Goal: Task Accomplishment & Management: Manage account settings

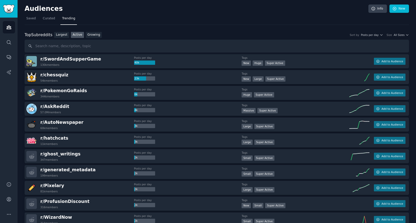
click at [239, 110] on div "Posts per day 4k" at bounding box center [188, 107] width 108 height 9
click at [387, 59] on span "Add to Audience" at bounding box center [392, 61] width 22 height 4
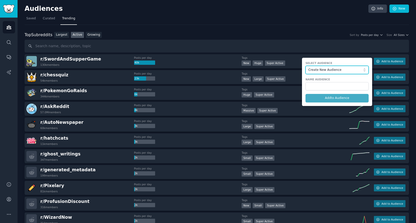
click at [338, 72] on button "Create New Audience" at bounding box center [337, 70] width 63 height 9
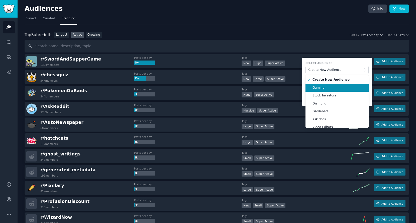
click at [325, 85] on span "Gaming" at bounding box center [339, 87] width 53 height 5
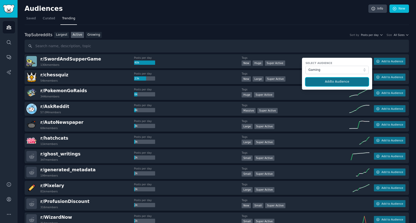
click at [330, 82] on button "Add to Audience" at bounding box center [337, 81] width 63 height 9
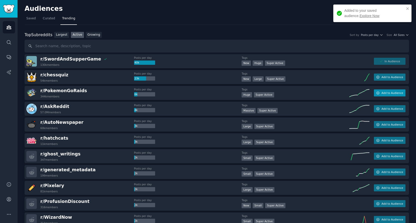
click at [386, 93] on span "Add to Audience" at bounding box center [392, 93] width 22 height 4
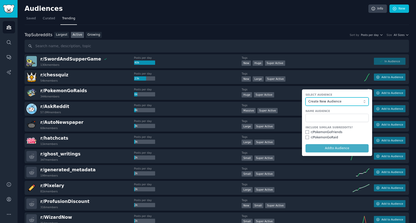
click at [355, 100] on span "Create New Audience" at bounding box center [336, 101] width 55 height 5
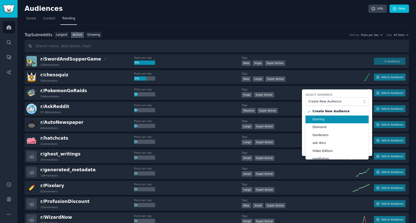
click at [337, 116] on li "Gaming" at bounding box center [337, 119] width 63 height 8
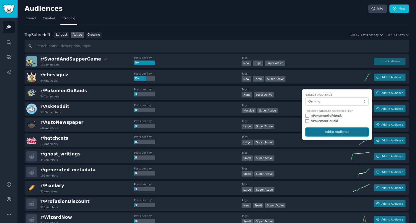
click at [329, 129] on button "Add to Audience" at bounding box center [337, 132] width 63 height 9
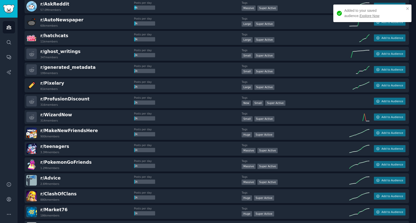
scroll to position [102, 0]
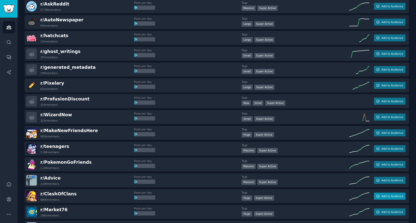
click at [387, 192] on button "Add to Audience" at bounding box center [390, 195] width 32 height 7
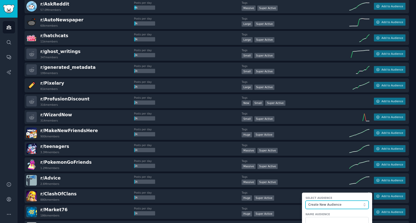
click at [343, 205] on span "Create New Audience" at bounding box center [336, 204] width 55 height 5
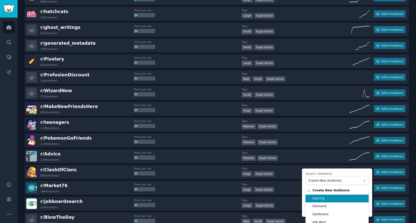
click at [326, 200] on li "Gaming" at bounding box center [337, 198] width 63 height 8
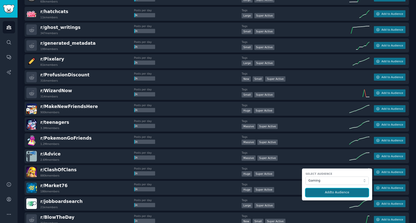
click at [329, 191] on button "Add to Audience" at bounding box center [337, 192] width 63 height 9
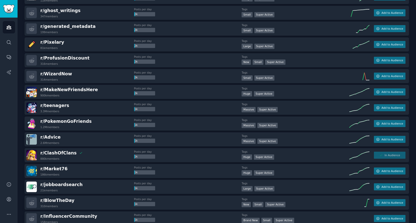
scroll to position [130, 0]
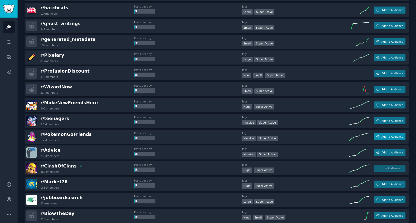
click at [384, 137] on span "Add to Audience" at bounding box center [392, 137] width 22 height 4
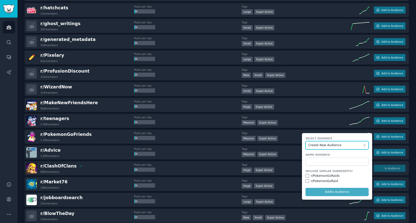
click at [343, 145] on span "Create New Audience" at bounding box center [336, 145] width 55 height 5
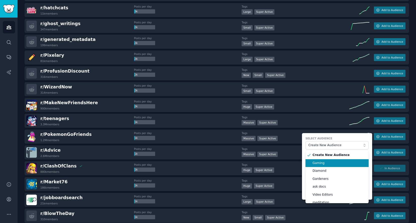
click at [326, 159] on li "Gaming" at bounding box center [337, 163] width 63 height 8
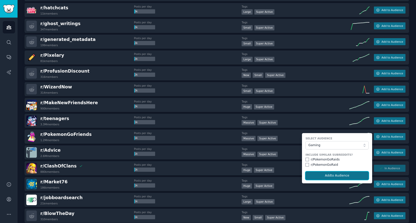
click at [322, 175] on button "Add to Audience" at bounding box center [337, 175] width 63 height 9
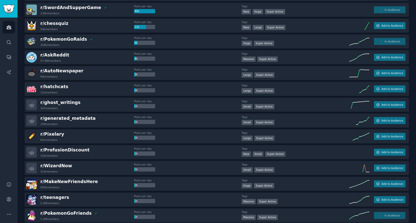
scroll to position [0, 0]
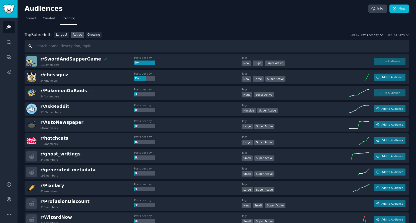
click at [100, 48] on input "text" at bounding box center [217, 46] width 384 height 13
type input "roblox"
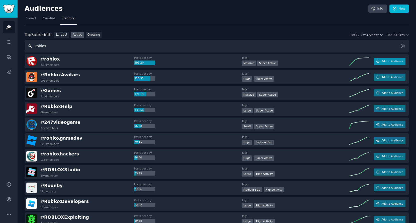
click at [378, 59] on icon "button" at bounding box center [378, 61] width 4 height 4
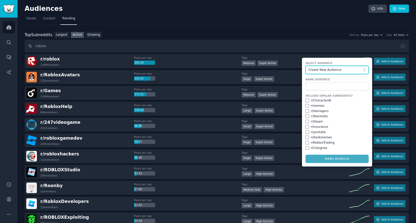
click at [340, 73] on button "Create New Audience" at bounding box center [337, 70] width 63 height 9
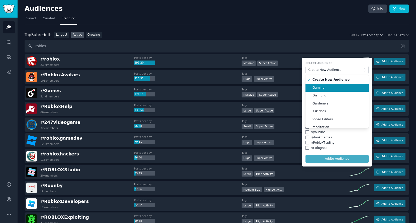
click at [327, 88] on span "Gaming" at bounding box center [339, 87] width 53 height 5
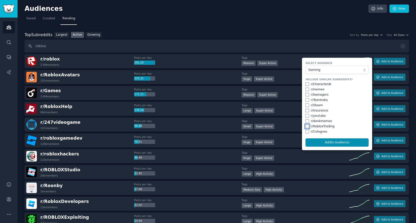
click at [306, 124] on input "checkbox" at bounding box center [308, 126] width 4 height 4
checkbox input "true"
click at [306, 129] on div "r/ Colognes" at bounding box center [337, 131] width 63 height 5
click at [306, 132] on input "checkbox" at bounding box center [308, 132] width 4 height 4
checkbox input "true"
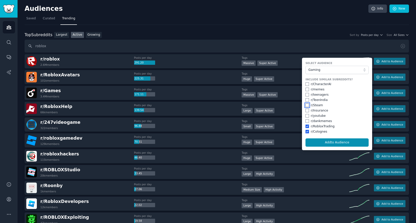
click at [307, 104] on input "checkbox" at bounding box center [308, 105] width 4 height 4
click at [319, 141] on button "Add to Audience" at bounding box center [337, 142] width 63 height 9
checkbox input "false"
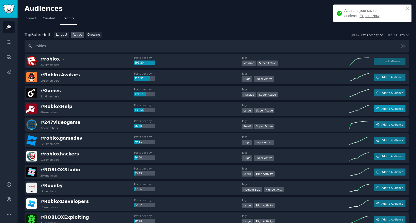
click at [376, 105] on button "Add to Audience" at bounding box center [390, 108] width 32 height 7
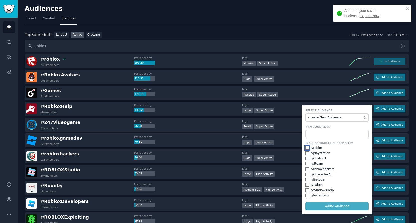
click at [306, 146] on input "checkbox" at bounding box center [308, 148] width 4 height 4
checkbox input "true"
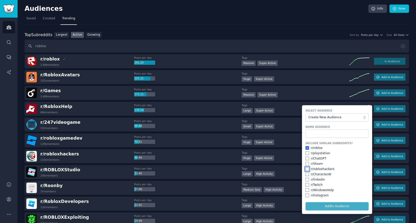
click at [307, 167] on input "checkbox" at bounding box center [308, 169] width 4 height 4
checkbox input "true"
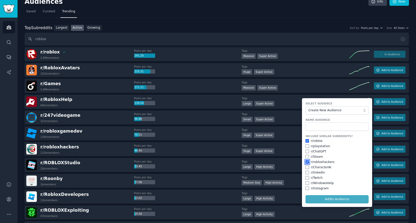
scroll to position [7, 0]
click at [323, 196] on form "Select Audience Create New Audience Name Audience Include Similar Subreddits? r…" at bounding box center [337, 152] width 70 height 109
click at [338, 111] on span "Create New Audience" at bounding box center [336, 110] width 55 height 5
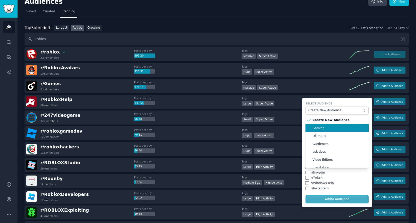
click at [329, 124] on li "Gaming" at bounding box center [337, 128] width 63 height 8
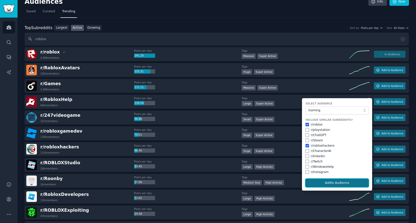
click at [326, 183] on button "Add to Audience" at bounding box center [337, 182] width 63 height 9
checkbox input "false"
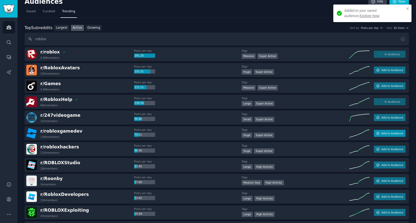
click at [381, 130] on button "Add to Audience" at bounding box center [390, 133] width 32 height 7
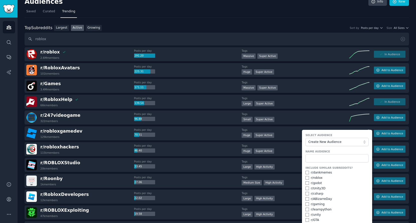
click at [357, 136] on div "Select Audience Create New Audience" at bounding box center [337, 139] width 63 height 13
click at [355, 138] on button "Create New Audience" at bounding box center [337, 142] width 63 height 9
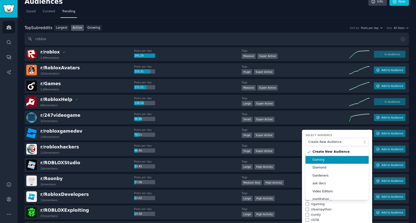
click at [332, 156] on li "Gaming" at bounding box center [337, 160] width 63 height 8
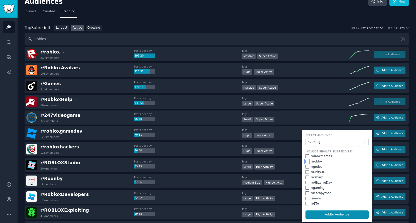
click at [306, 160] on input "checkbox" at bounding box center [308, 161] width 4 height 4
checkbox input "true"
click at [306, 198] on input "checkbox" at bounding box center [308, 198] width 4 height 4
checkbox input "true"
click at [329, 214] on button "Add to Audience" at bounding box center [337, 214] width 63 height 9
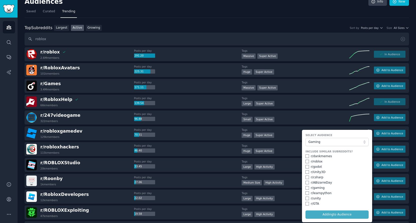
checkbox input "false"
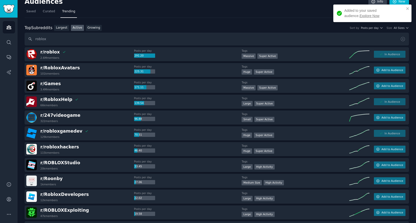
scroll to position [14, 0]
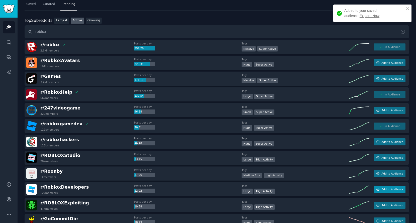
click at [388, 189] on span "Add to Audience" at bounding box center [392, 189] width 22 height 4
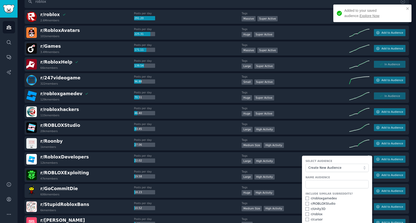
scroll to position [46, 0]
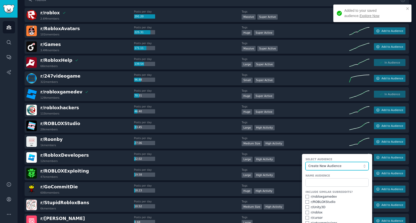
click at [344, 164] on span "Create New Audience" at bounding box center [336, 166] width 55 height 5
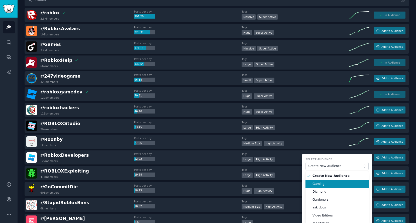
click at [323, 184] on span "Gaming" at bounding box center [339, 183] width 53 height 5
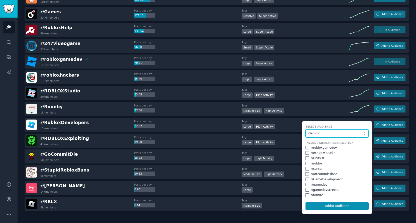
scroll to position [79, 0]
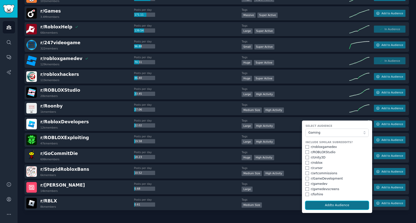
click at [320, 201] on button "Add to Audience" at bounding box center [337, 205] width 63 height 9
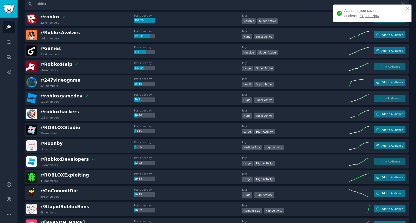
scroll to position [0, 0]
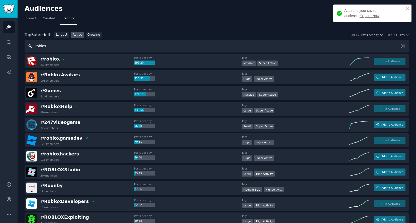
click at [122, 42] on input "roblox" at bounding box center [217, 46] width 384 height 13
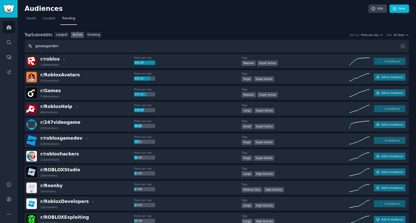
type input "growagarden"
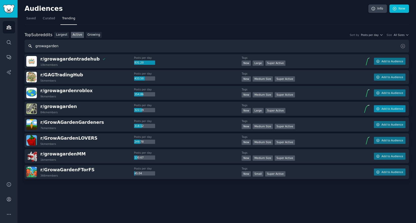
click at [379, 110] on button "Add to Audience" at bounding box center [390, 108] width 32 height 7
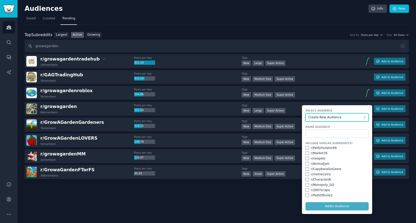
click at [342, 118] on button "Create New Audience" at bounding box center [337, 117] width 63 height 9
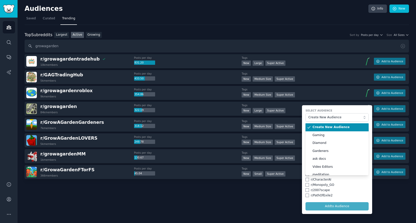
click at [327, 130] on li "Create New Audience" at bounding box center [337, 127] width 63 height 8
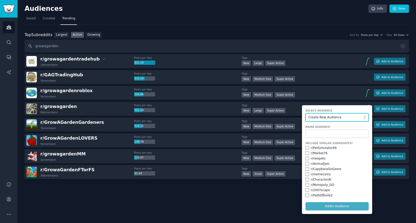
click at [334, 118] on span "Create New Audience" at bounding box center [336, 117] width 55 height 5
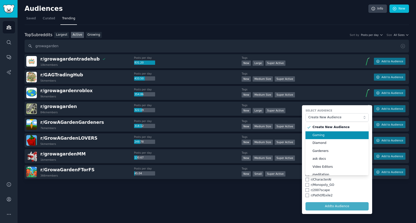
click at [328, 131] on li "Gaming" at bounding box center [337, 135] width 63 height 8
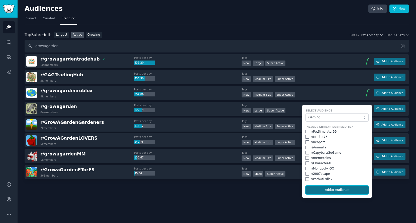
click at [324, 185] on button "Add to Audience" at bounding box center [337, 189] width 63 height 9
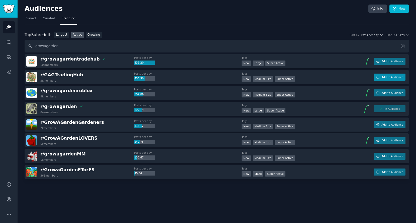
click at [395, 75] on span "Add to Audience" at bounding box center [392, 77] width 22 height 4
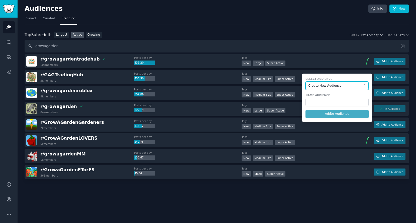
click at [354, 87] on span "Create New Audience" at bounding box center [336, 85] width 55 height 5
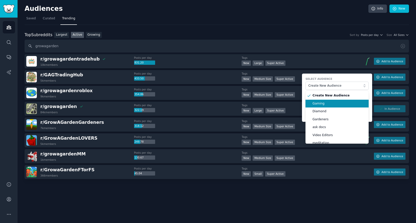
click at [342, 100] on li "Gaming" at bounding box center [337, 104] width 63 height 8
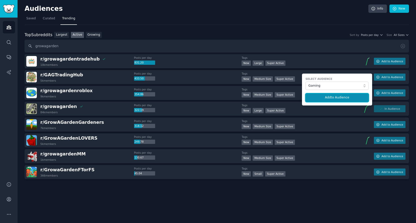
click at [340, 97] on button "Add to Audience" at bounding box center [337, 97] width 63 height 9
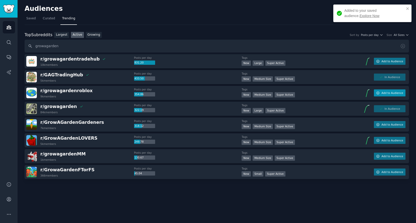
click at [383, 91] on span "Add to Audience" at bounding box center [392, 93] width 22 height 4
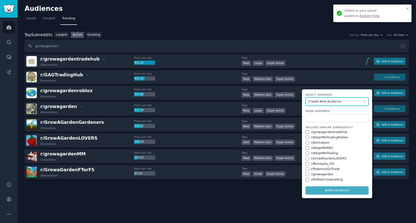
click at [358, 103] on span "Create New Audience" at bounding box center [336, 101] width 55 height 5
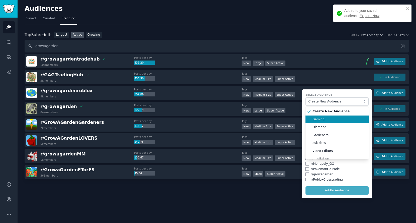
click at [342, 115] on li "Gaming" at bounding box center [337, 119] width 63 height 8
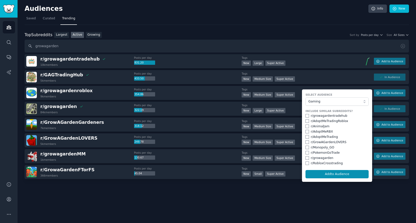
click at [318, 168] on form "Select Audience Gaming Include Similar Subreddits? r/ growagardentradehub r/ Ad…" at bounding box center [337, 135] width 70 height 92
click at [319, 170] on button "Add to Audience" at bounding box center [337, 174] width 63 height 9
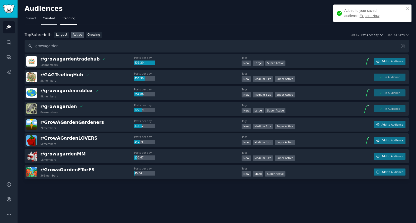
click at [54, 24] on link "Curated" at bounding box center [49, 20] width 16 height 10
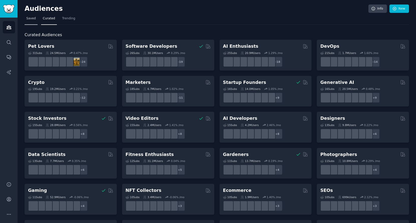
click at [37, 19] on nav "Saved Curated Trending" at bounding box center [217, 20] width 384 height 10
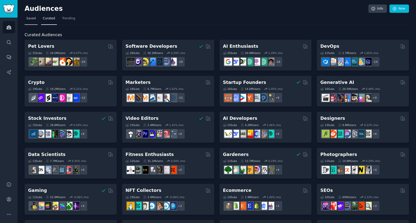
click at [36, 18] on link "Saved" at bounding box center [31, 20] width 13 height 10
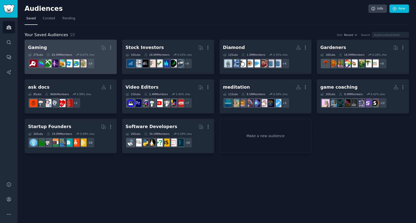
click at [78, 42] on link "Gaming More 27 Sub s 63.9M Members 0.07 % /mo + 19" at bounding box center [71, 57] width 92 height 34
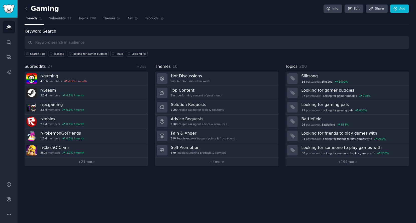
click at [122, 20] on nav "Search Subreddits 27 Topics 200 Themes Ask Products" at bounding box center [217, 20] width 384 height 10
click at [128, 20] on span "Ask" at bounding box center [131, 18] width 6 height 5
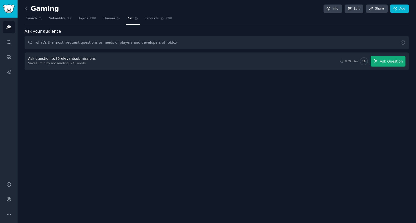
click at [97, 47] on input "what's the most frequent questions or needs of players and developers of roblox" at bounding box center [217, 42] width 384 height 13
click at [63, 40] on input "what's the most frequent questions of players in roblox" at bounding box center [217, 42] width 384 height 13
type input "what's the most frequent needs of players in roblox"
click at [236, 45] on input "what's the most frequent needs of players in roblox" at bounding box center [217, 42] width 384 height 13
click at [151, 15] on link "Products 790" at bounding box center [159, 20] width 30 height 10
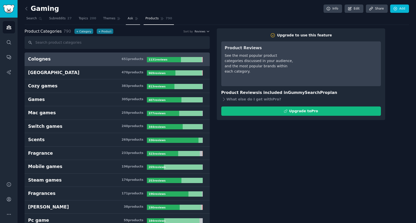
click at [128, 19] on span "Ask" at bounding box center [131, 18] width 6 height 5
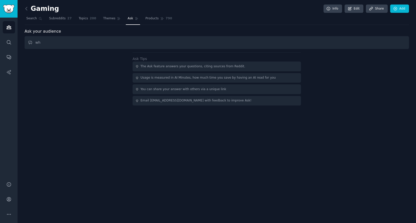
click at [115, 39] on input "wh" at bounding box center [217, 42] width 384 height 13
type input "what's the questions"
click at [64, 19] on span "Subreddits" at bounding box center [57, 18] width 17 height 5
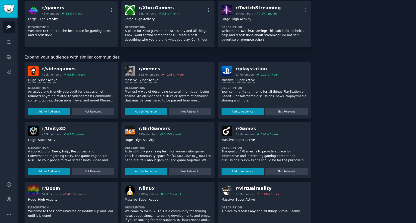
scroll to position [427, 0]
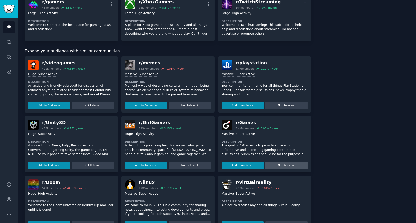
click at [269, 161] on button "Not Relevant" at bounding box center [286, 164] width 42 height 7
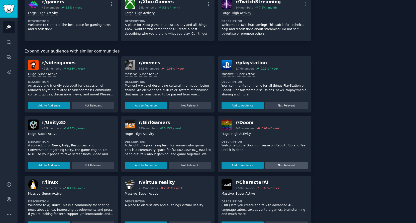
click at [275, 161] on button "Not Relevant" at bounding box center [286, 164] width 42 height 7
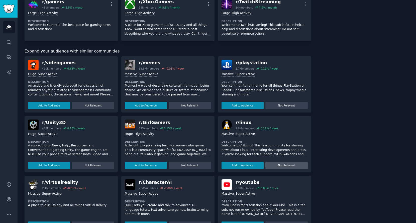
click at [275, 161] on button "Not Relevant" at bounding box center [286, 164] width 42 height 7
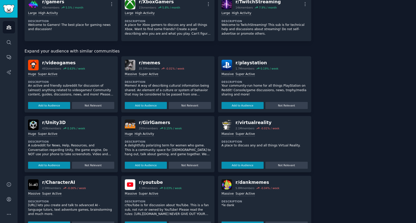
click at [275, 161] on button "Not Relevant" at bounding box center [286, 164] width 42 height 7
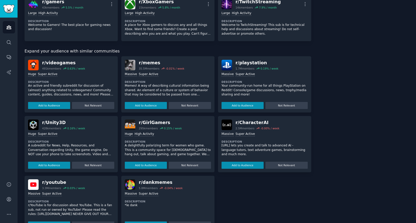
click at [275, 161] on button "Not Relevant" at bounding box center [286, 164] width 42 height 7
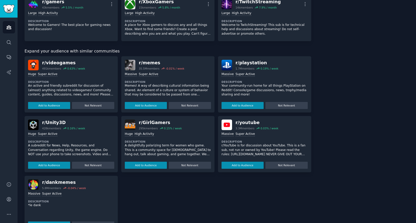
click at [275, 161] on button "Not Relevant" at bounding box center [286, 164] width 42 height 7
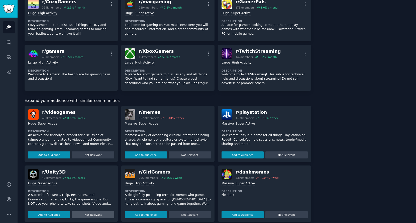
click at [286, 152] on button "Not Relevant" at bounding box center [286, 154] width 42 height 7
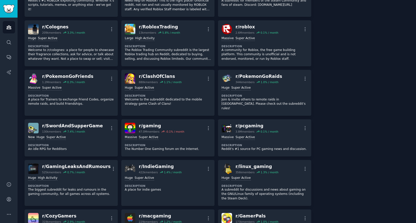
scroll to position [102, 0]
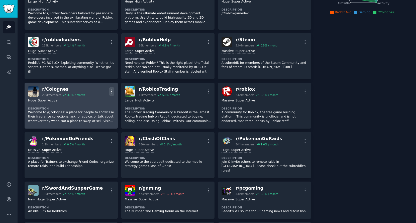
click at [112, 93] on icon "button" at bounding box center [111, 91] width 5 height 5
click at [94, 108] on p "Delete" at bounding box center [92, 110] width 12 height 5
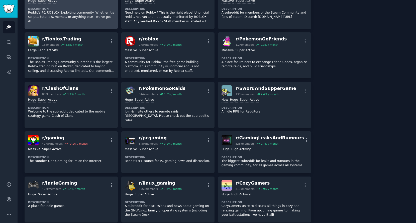
scroll to position [152, 0]
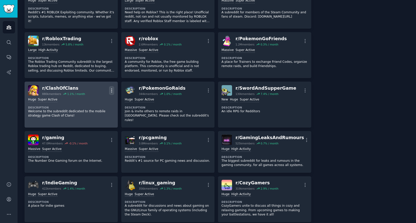
click at [111, 89] on icon "button" at bounding box center [111, 90] width 5 height 5
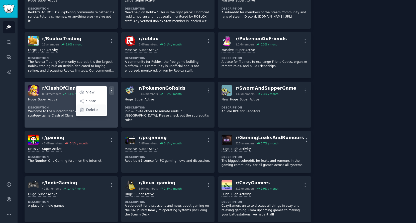
click at [94, 107] on p "Delete" at bounding box center [92, 109] width 12 height 5
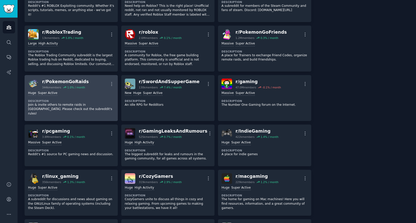
scroll to position [159, 0]
